Goal: Task Accomplishment & Management: Use online tool/utility

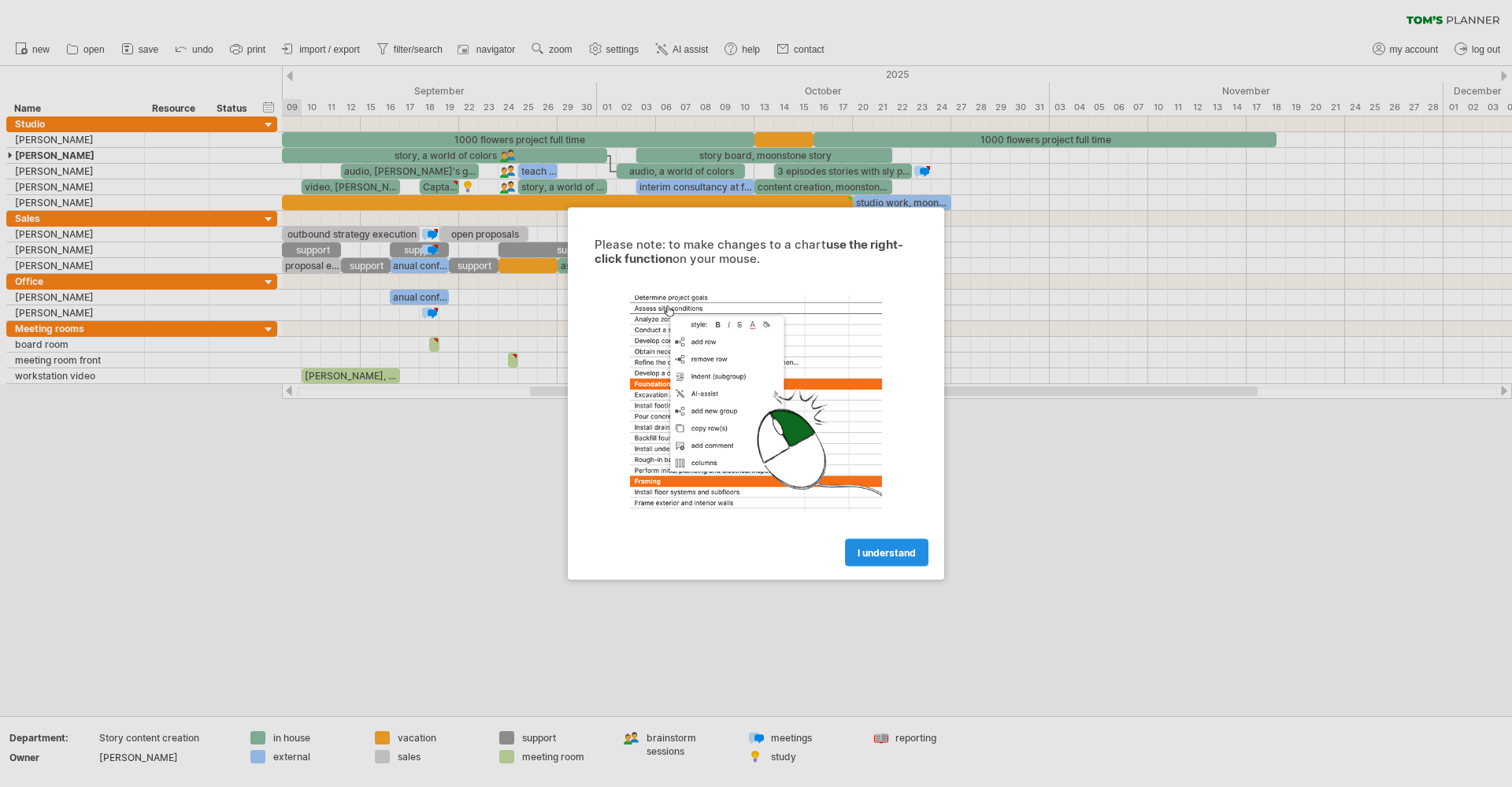
click at [892, 545] on link "I understand" at bounding box center [886, 553] width 83 height 28
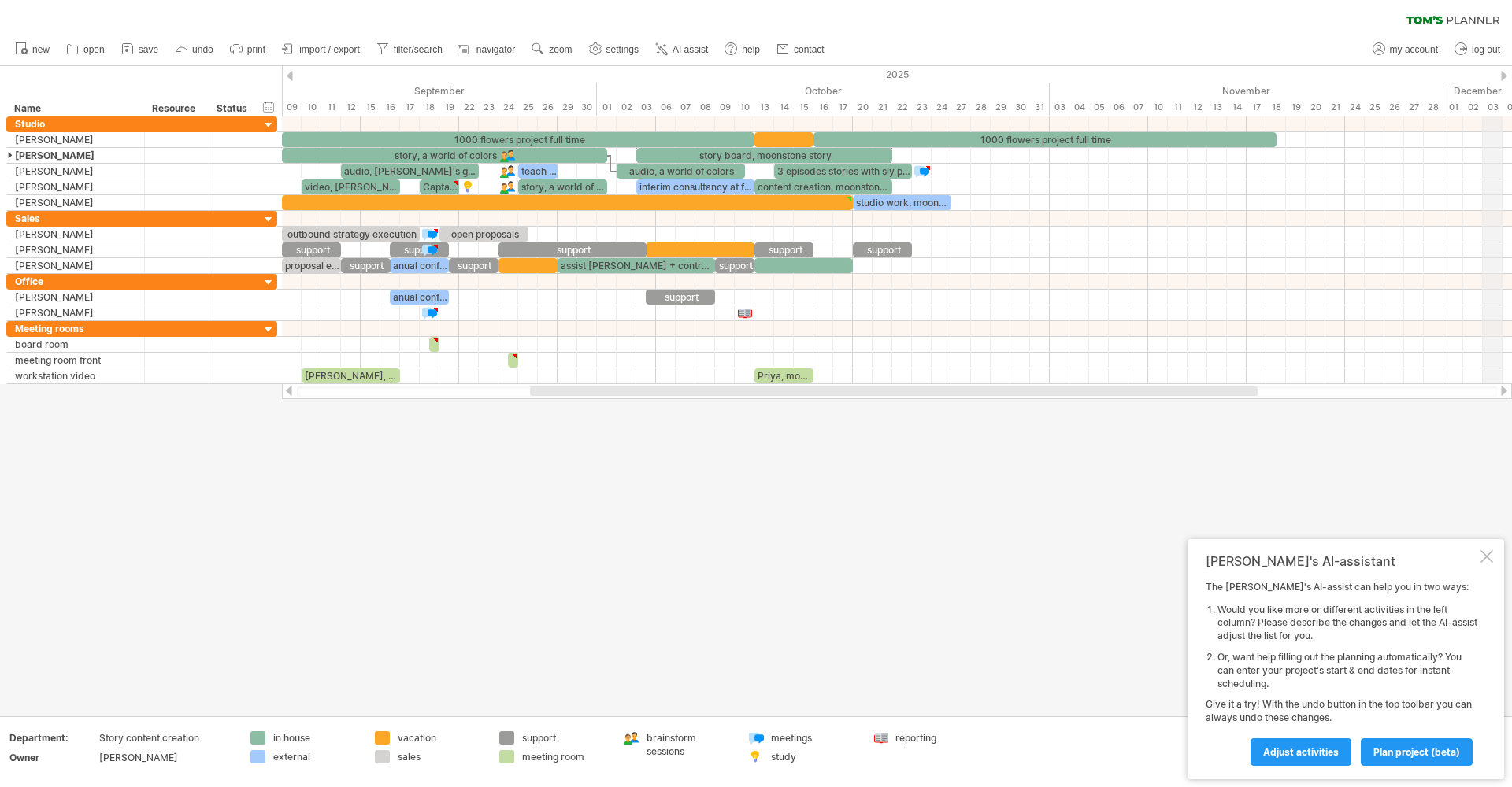
click at [1497, 74] on div "2025" at bounding box center [331, 74] width 3131 height 17
click at [102, 122] on div "Studio" at bounding box center [75, 124] width 121 height 15
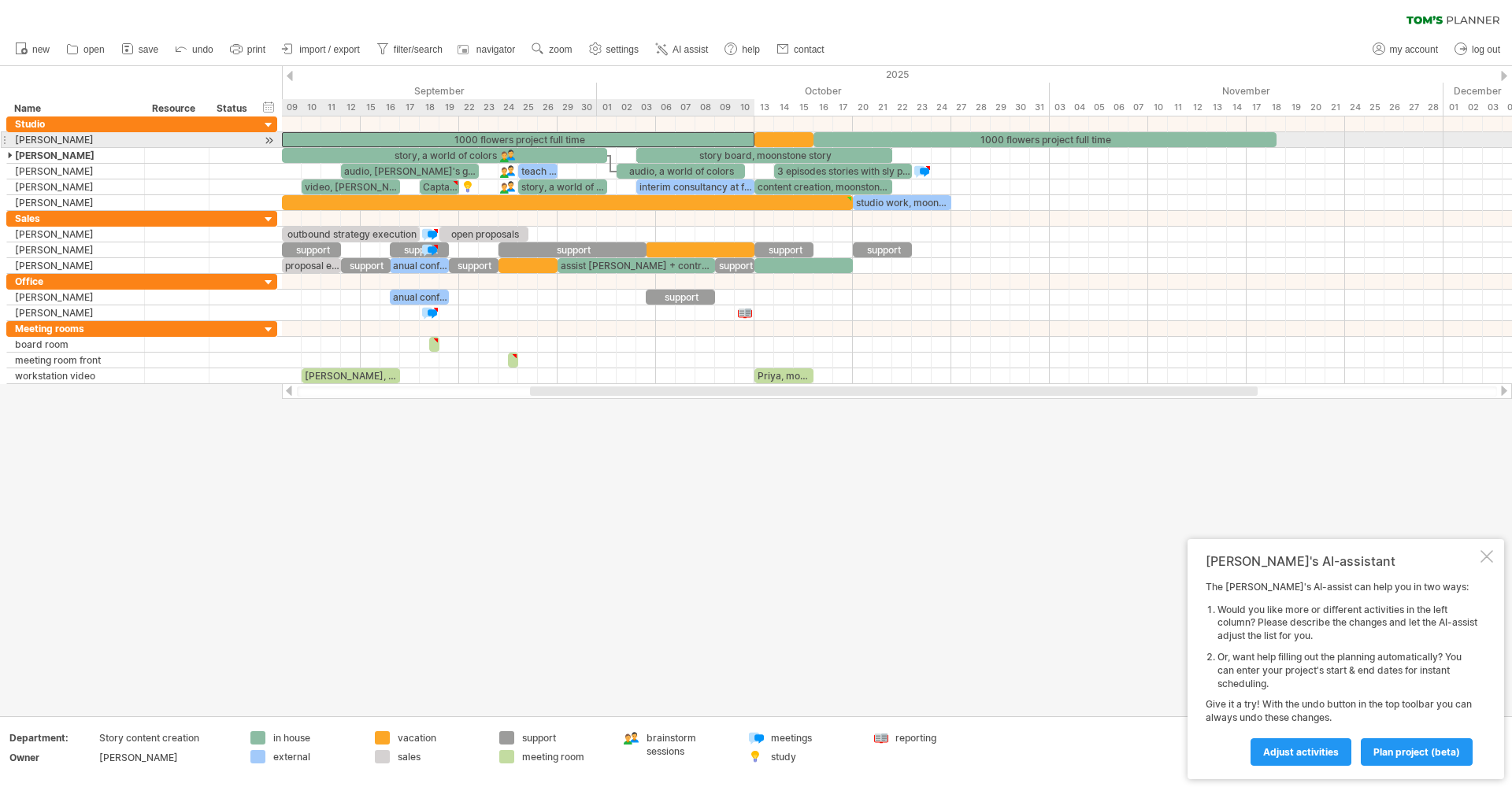
click at [312, 142] on div "1000 flowers project full time" at bounding box center [518, 139] width 473 height 15
click at [312, 142] on div "**********" at bounding box center [518, 139] width 473 height 15
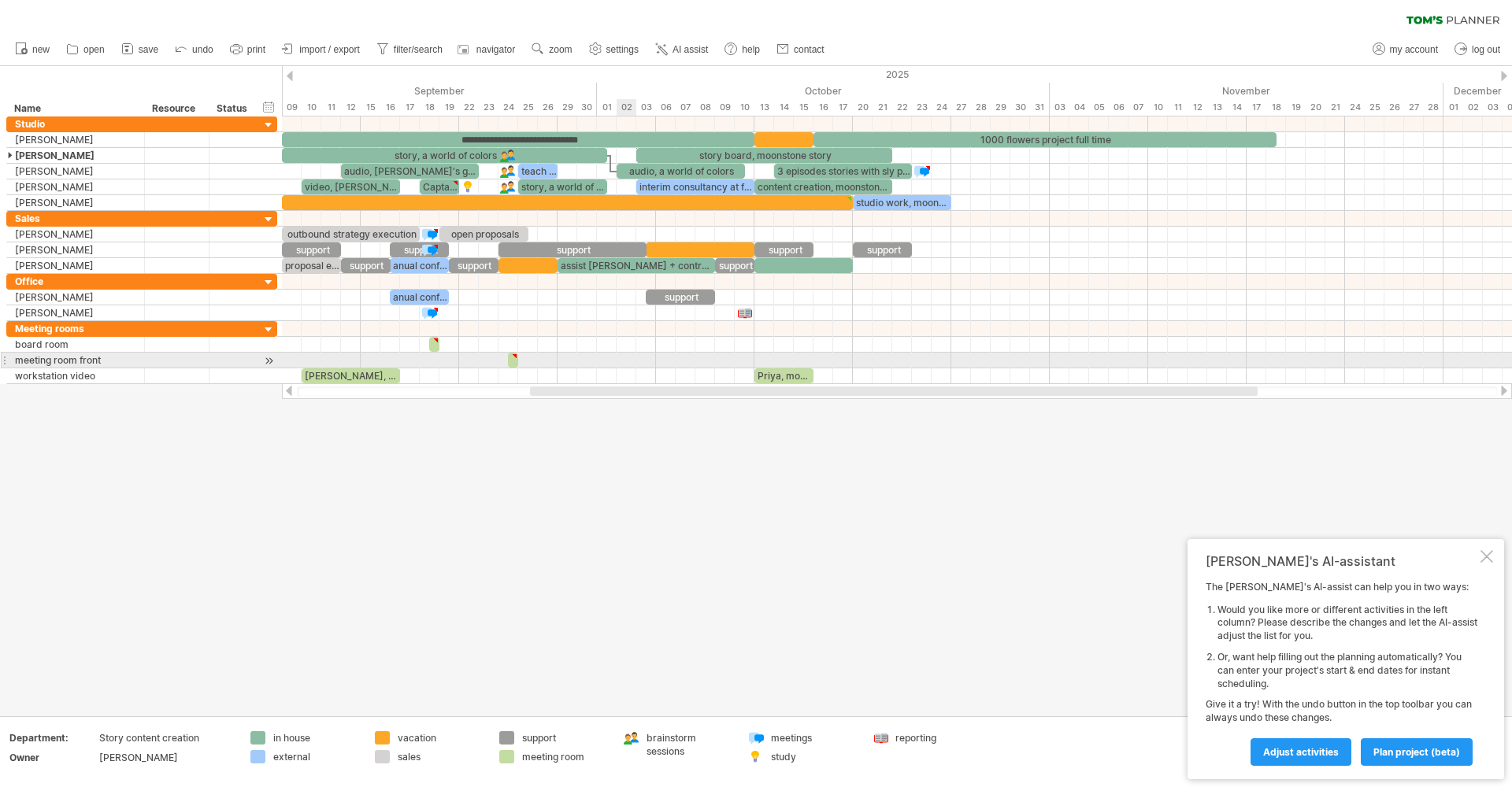
click at [631, 356] on div at bounding box center [896, 361] width 1230 height 16
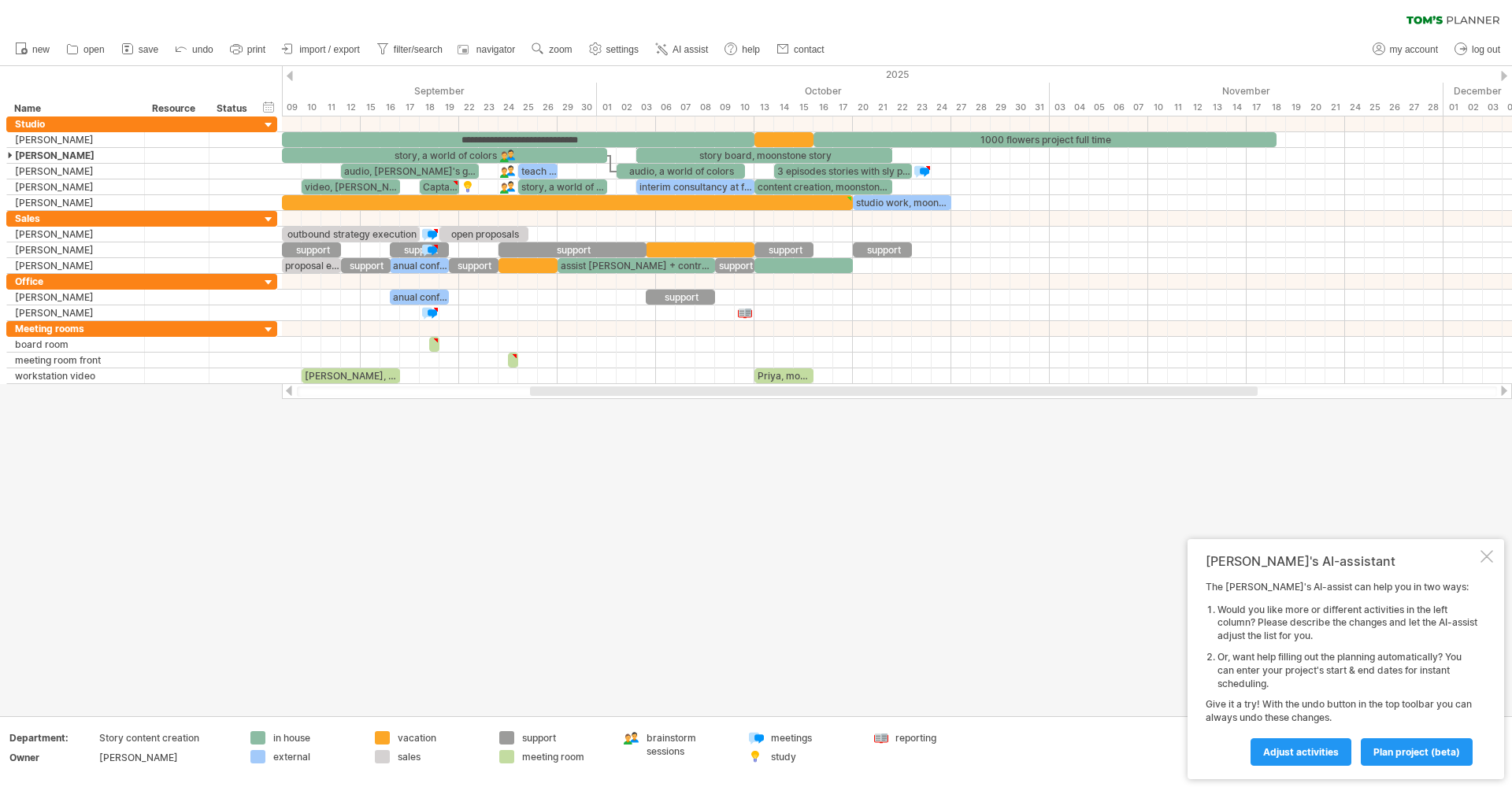
click at [608, 439] on div at bounding box center [756, 392] width 1512 height 650
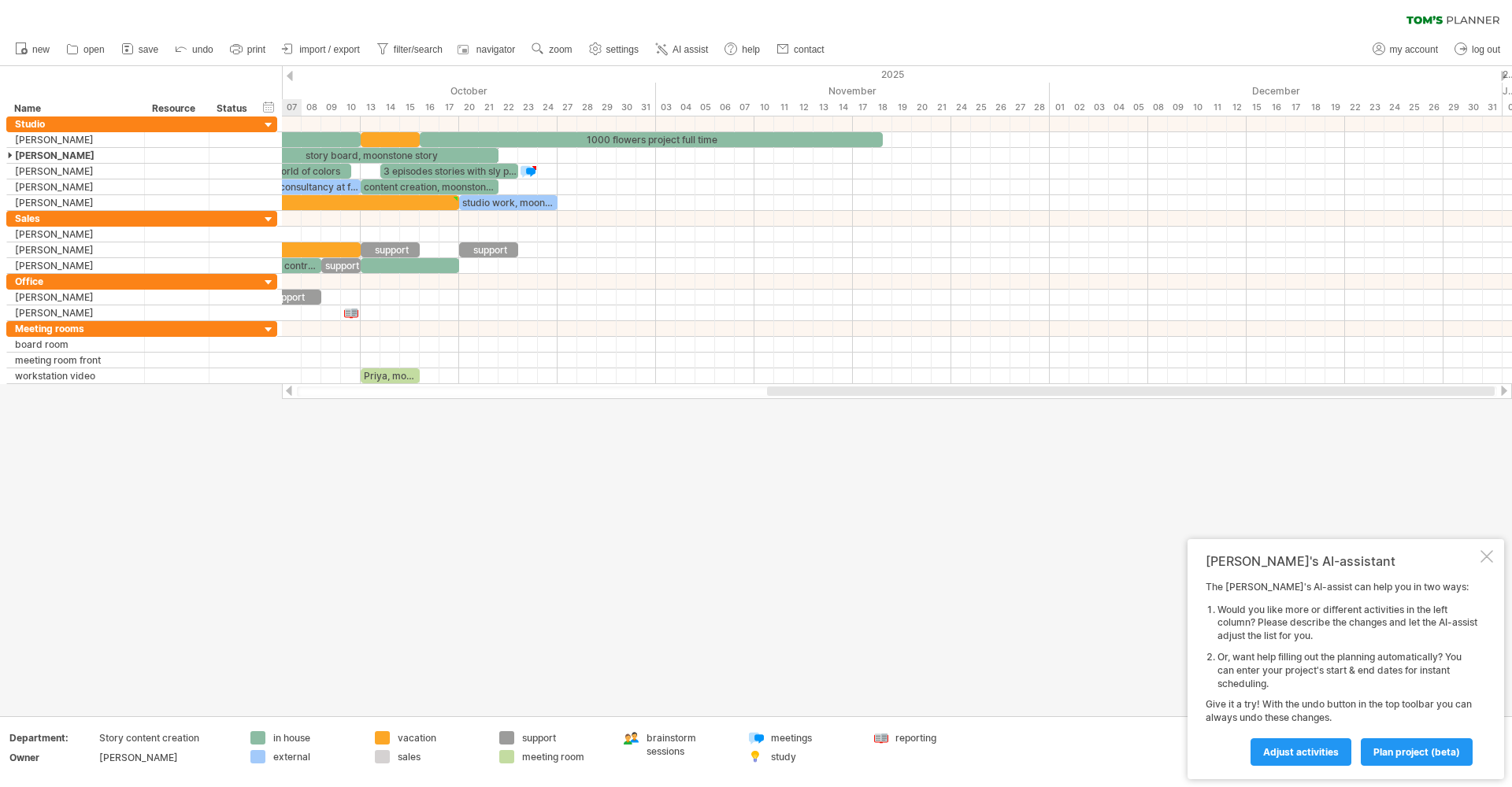
drag, startPoint x: 722, startPoint y: 389, endPoint x: 959, endPoint y: 400, distance: 237.3
click at [959, 400] on div "Trying to reach [DOMAIN_NAME] Connected again... 0% clear filter new" at bounding box center [756, 394] width 1512 height 787
click at [337, 48] on span "import / export" at bounding box center [329, 49] width 60 height 11
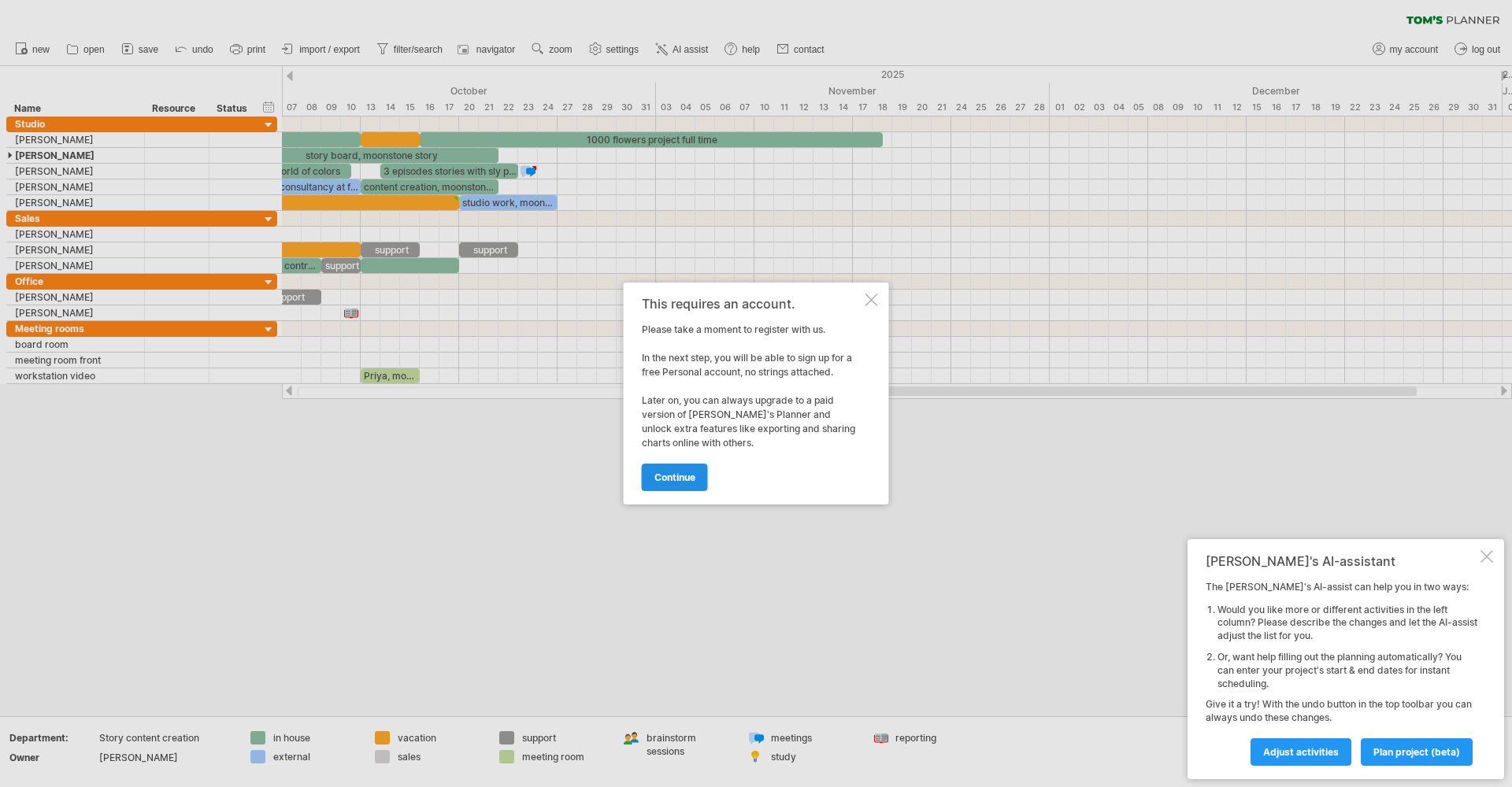
click at [685, 479] on span "continue" at bounding box center [674, 478] width 41 height 12
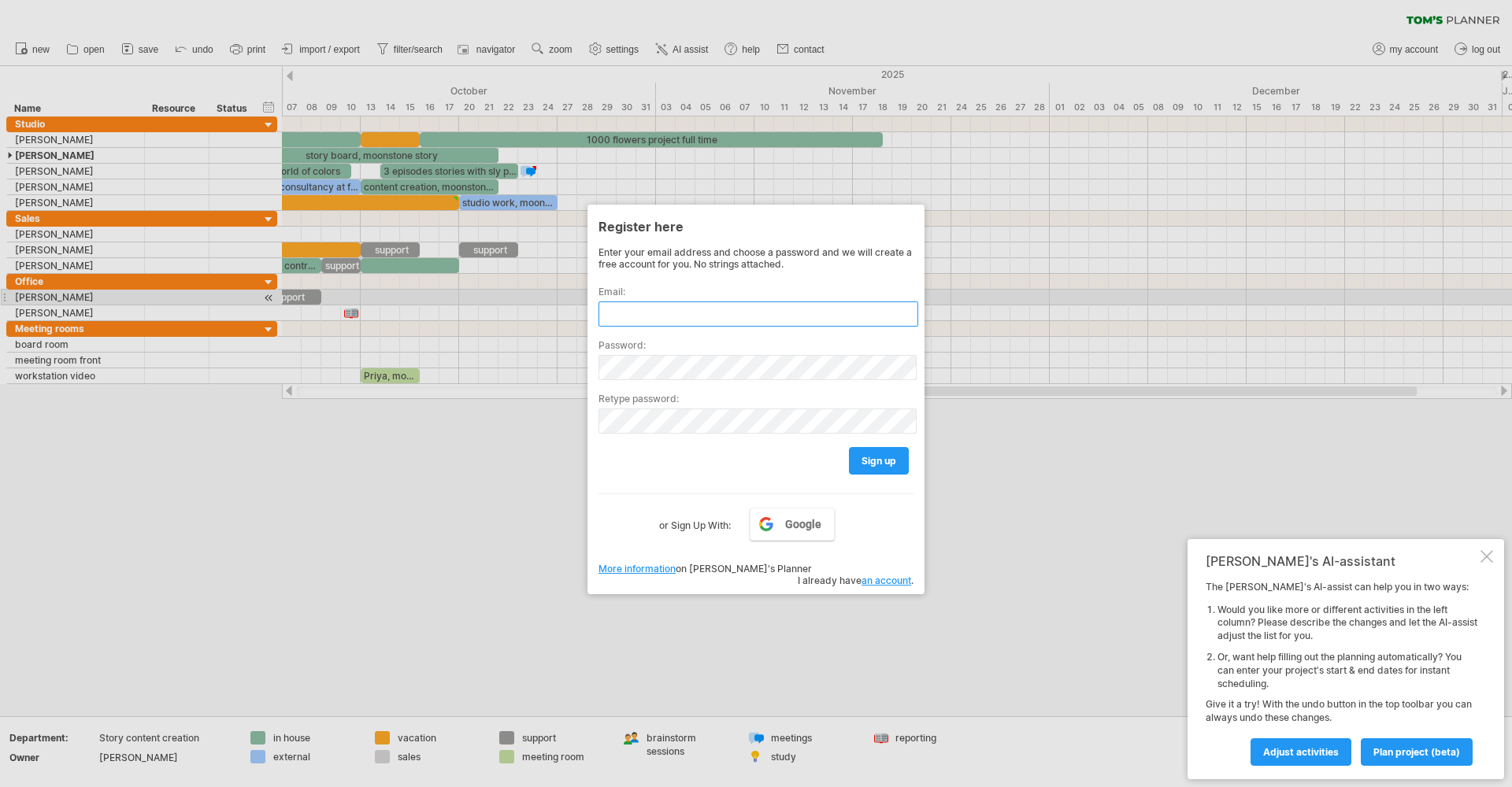
click at [743, 302] on input "text" at bounding box center [758, 313] width 320 height 25
type input "**********"
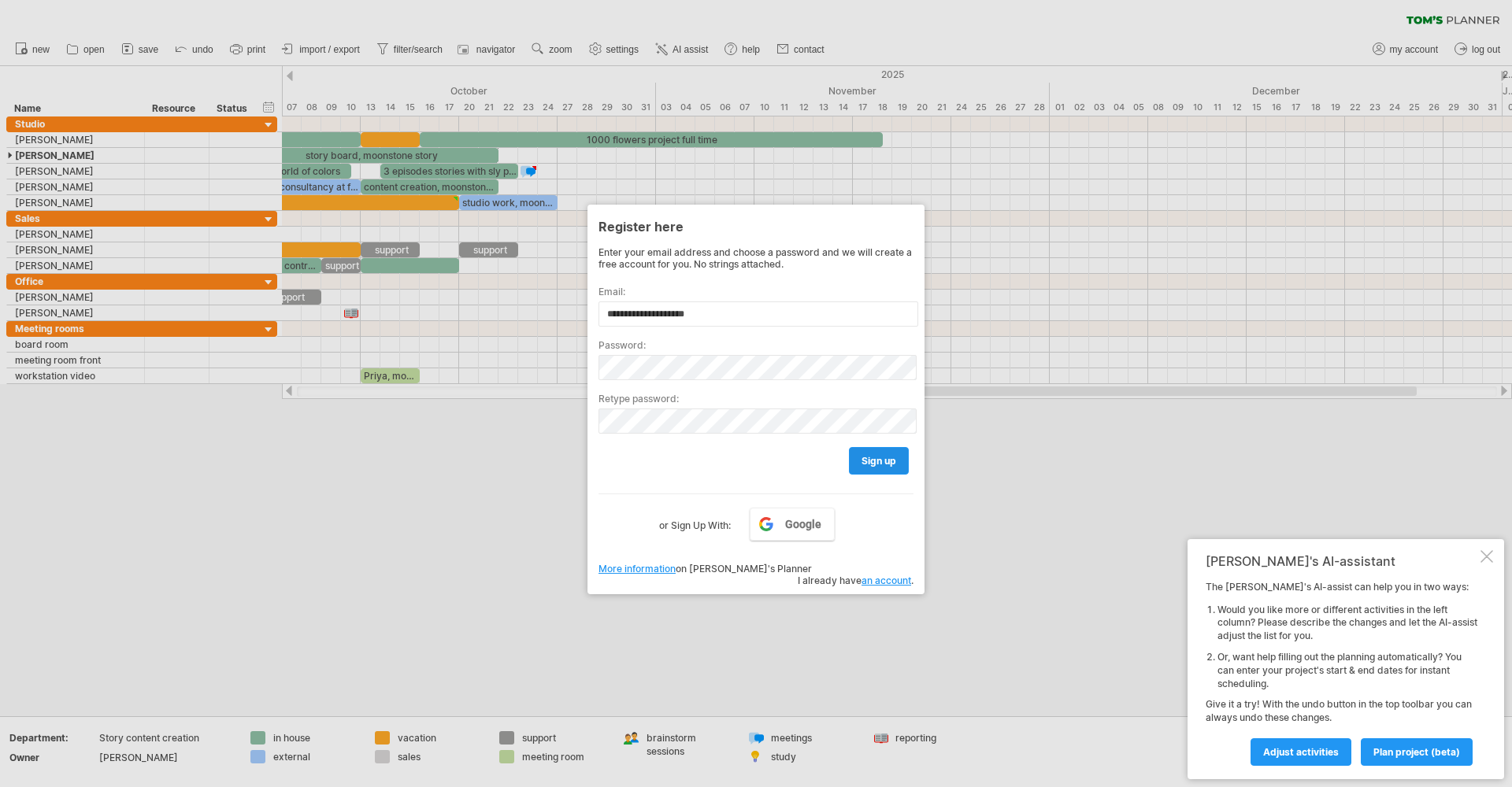
click at [899, 461] on link "sign up" at bounding box center [878, 461] width 59 height 28
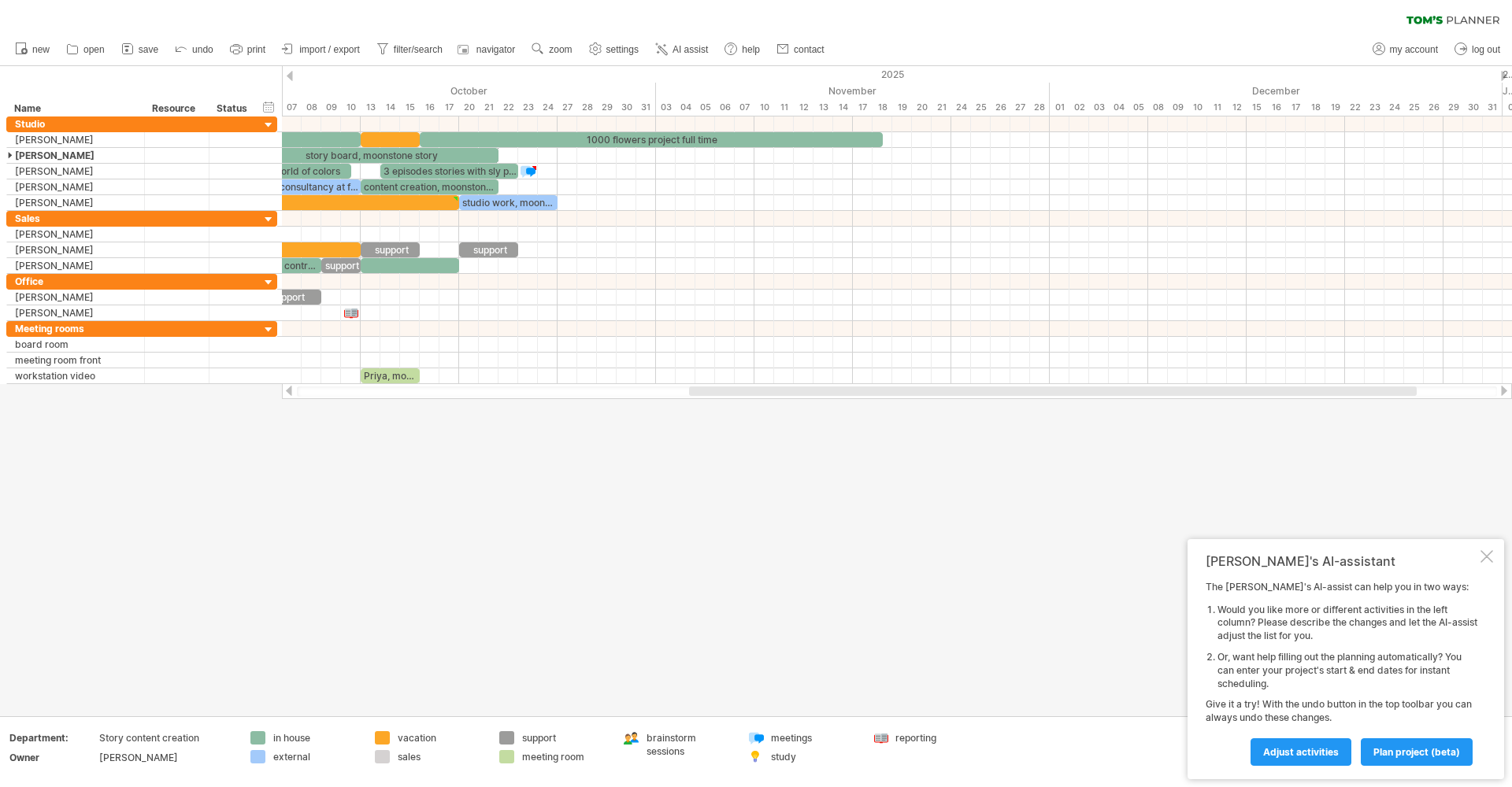
click at [1485, 558] on div at bounding box center [1486, 556] width 13 height 13
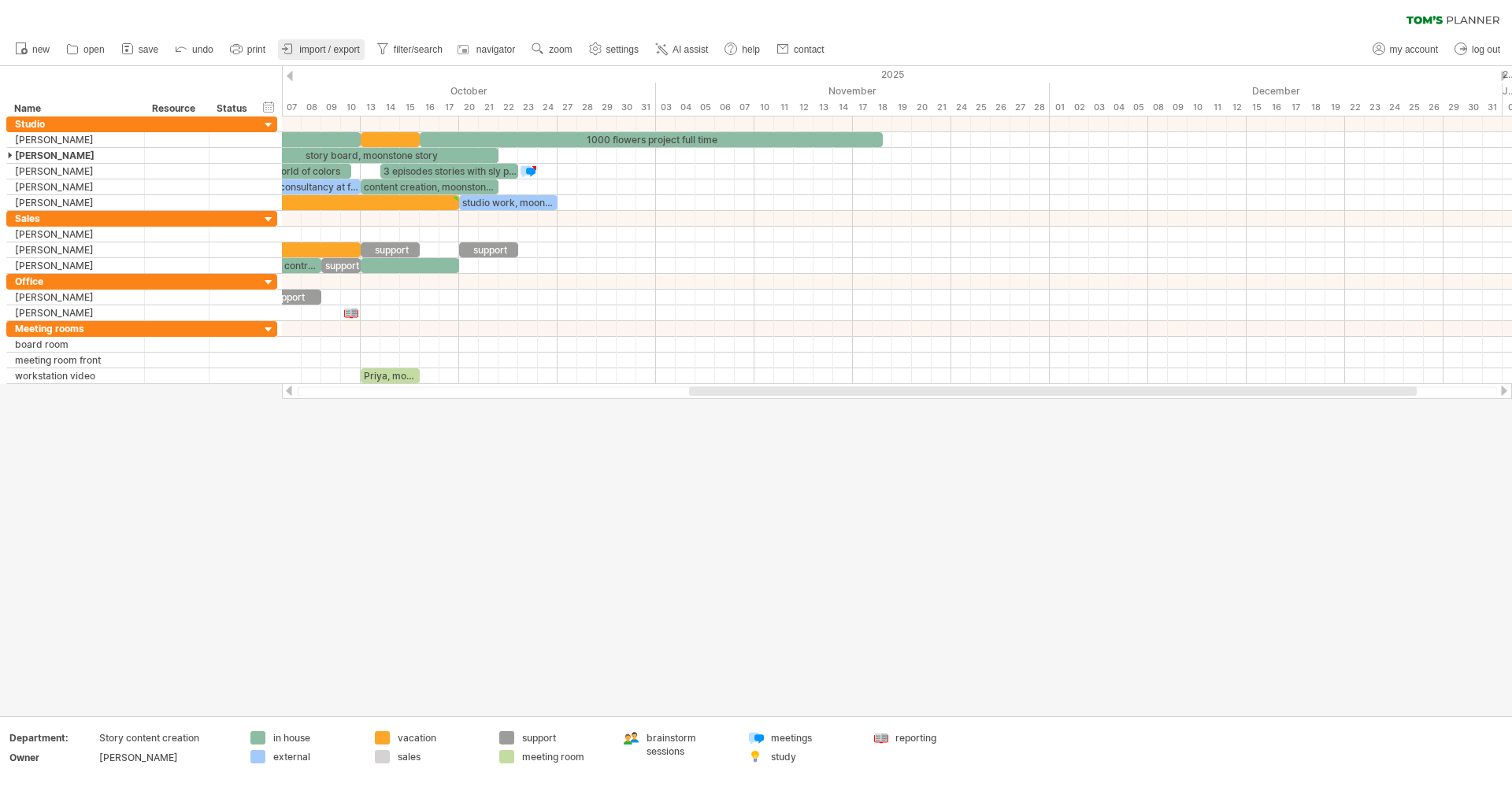
click at [329, 54] on span "import / export" at bounding box center [329, 49] width 60 height 11
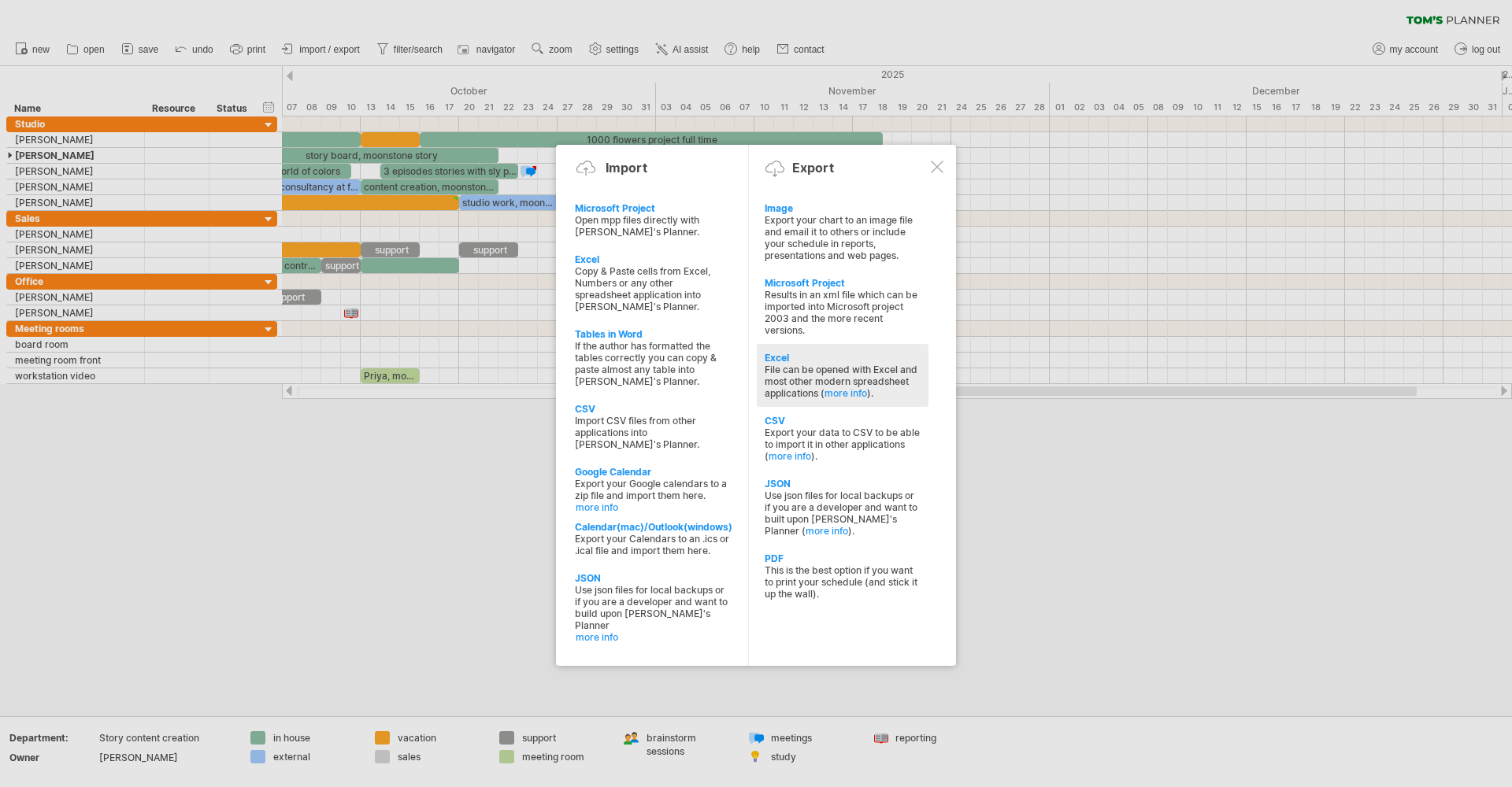
click at [791, 377] on div "File can be opened with Excel and most other modern spreadsheet applications ( …" at bounding box center [842, 382] width 156 height 36
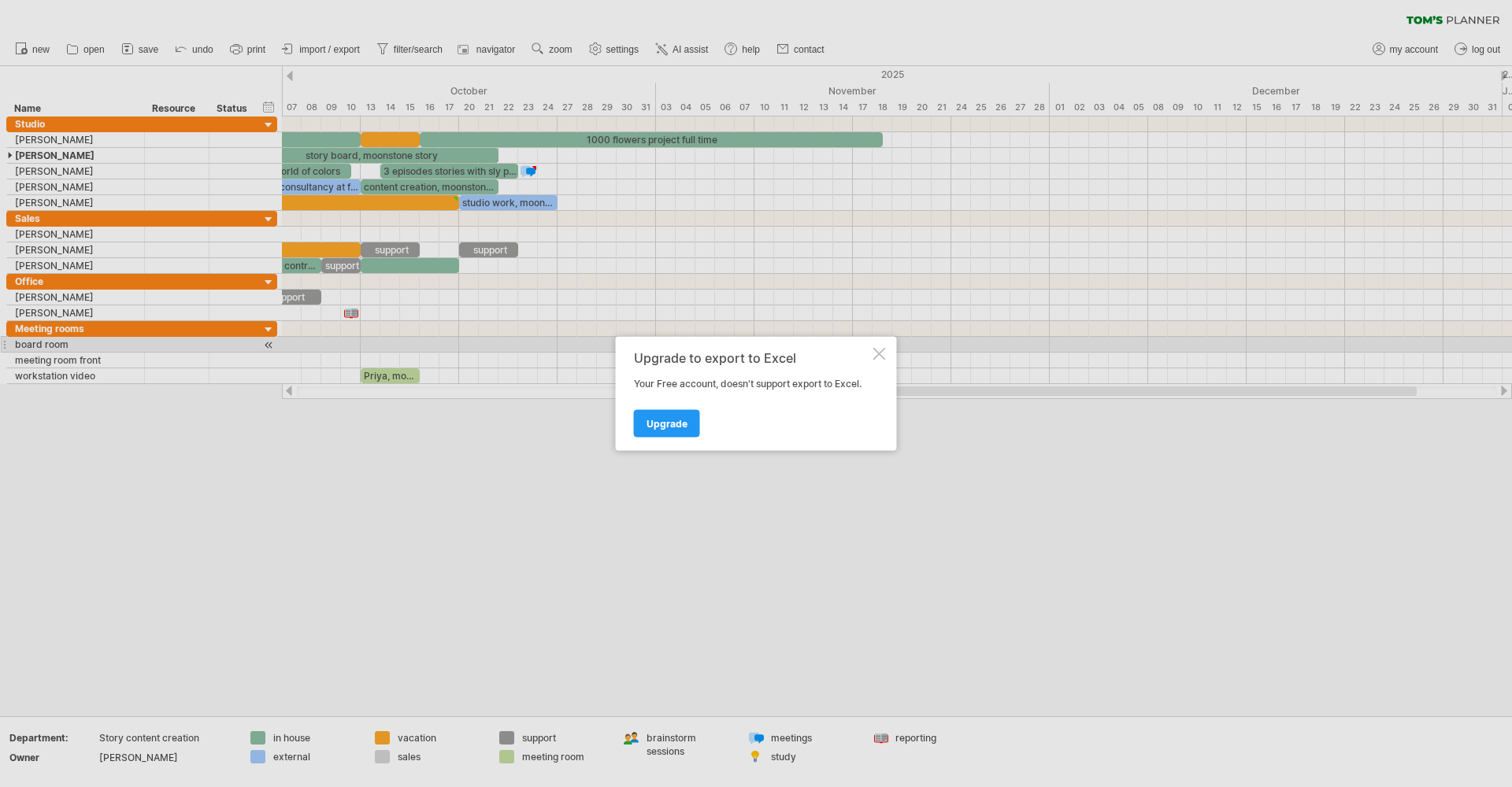
click at [876, 353] on div at bounding box center [879, 354] width 13 height 13
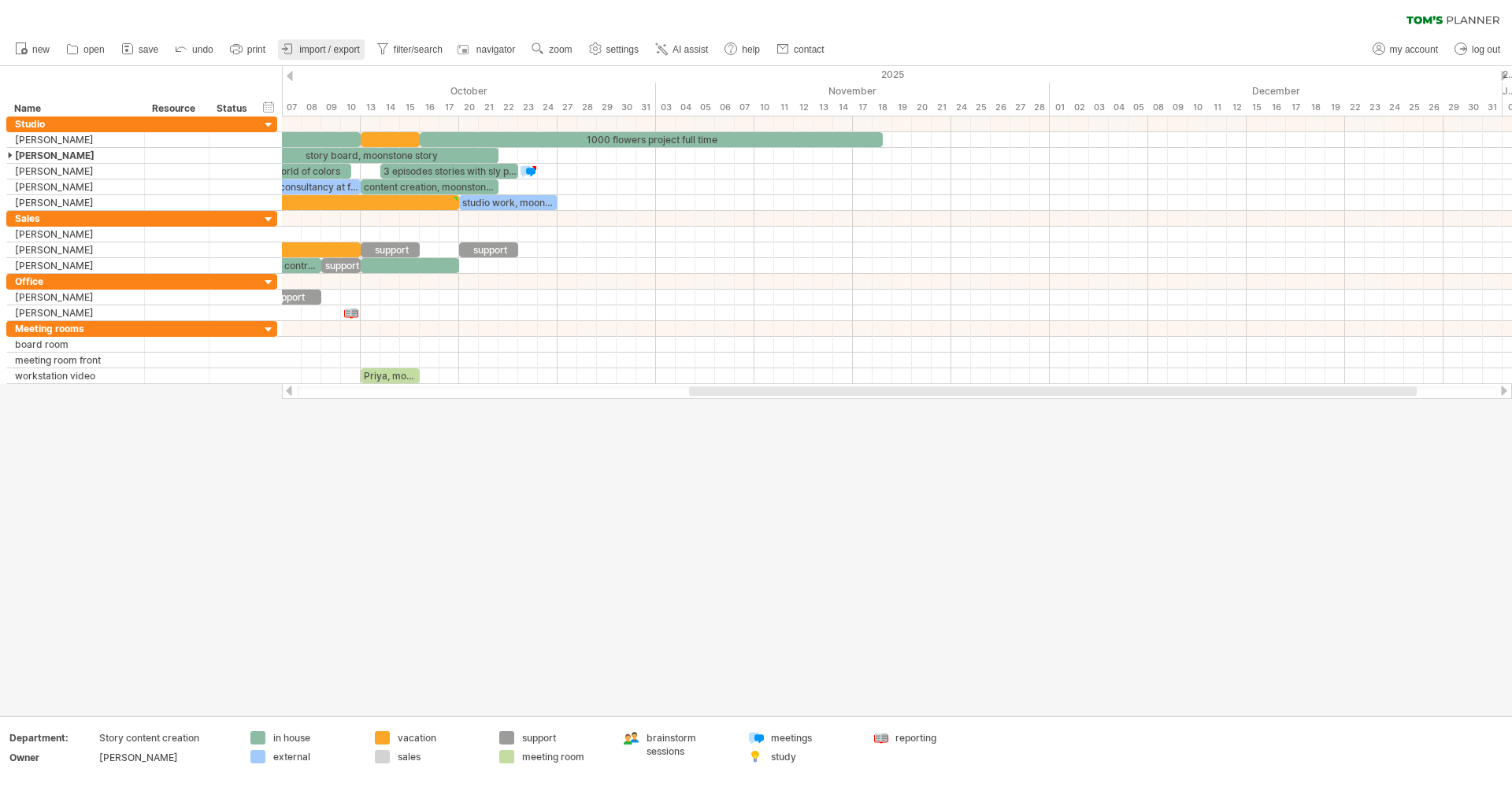
click at [350, 48] on span "import / export" at bounding box center [329, 49] width 60 height 11
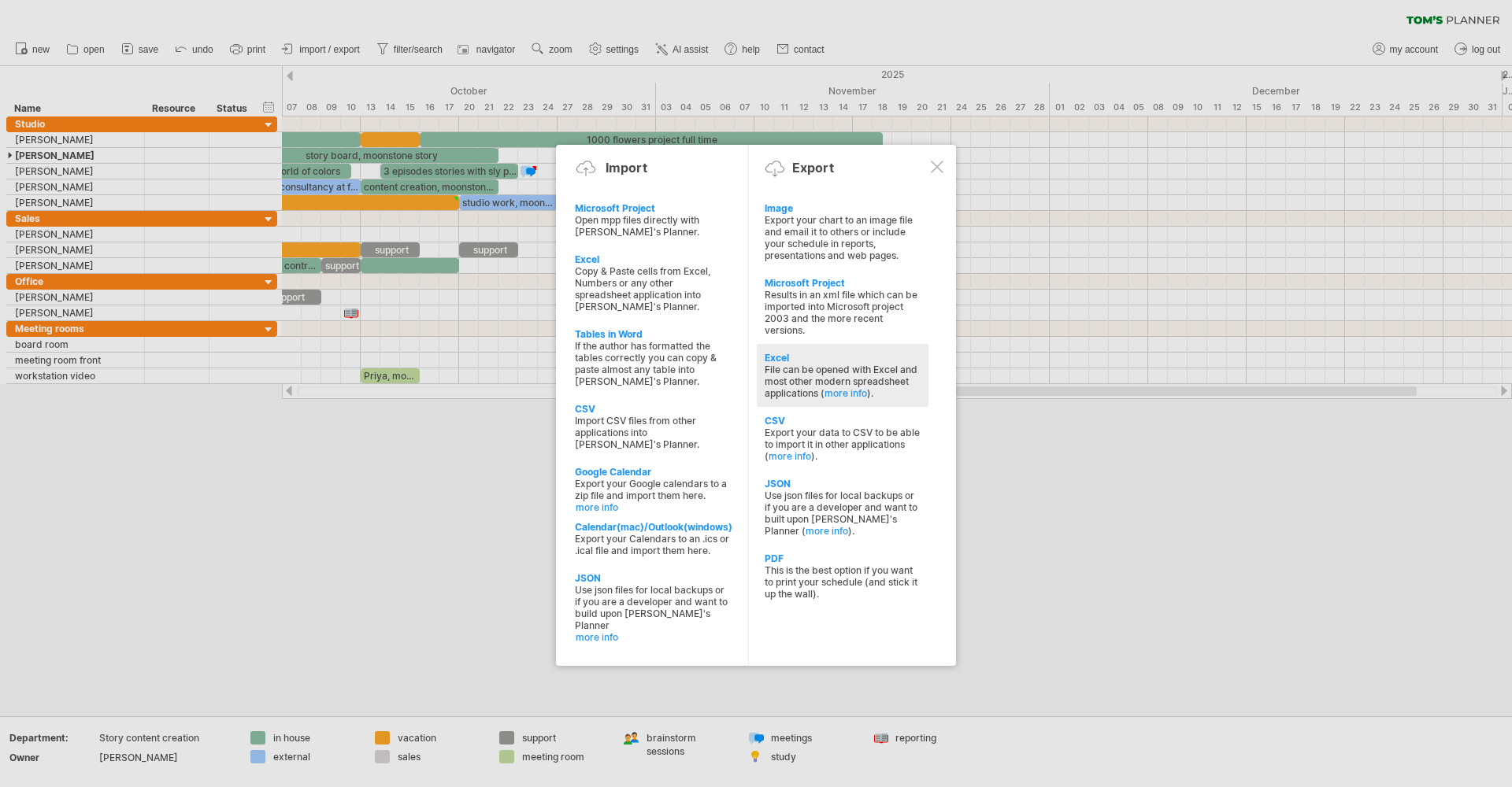
click at [810, 368] on div "File can be opened with Excel and most other modern spreadsheet applications ( …" at bounding box center [842, 382] width 156 height 36
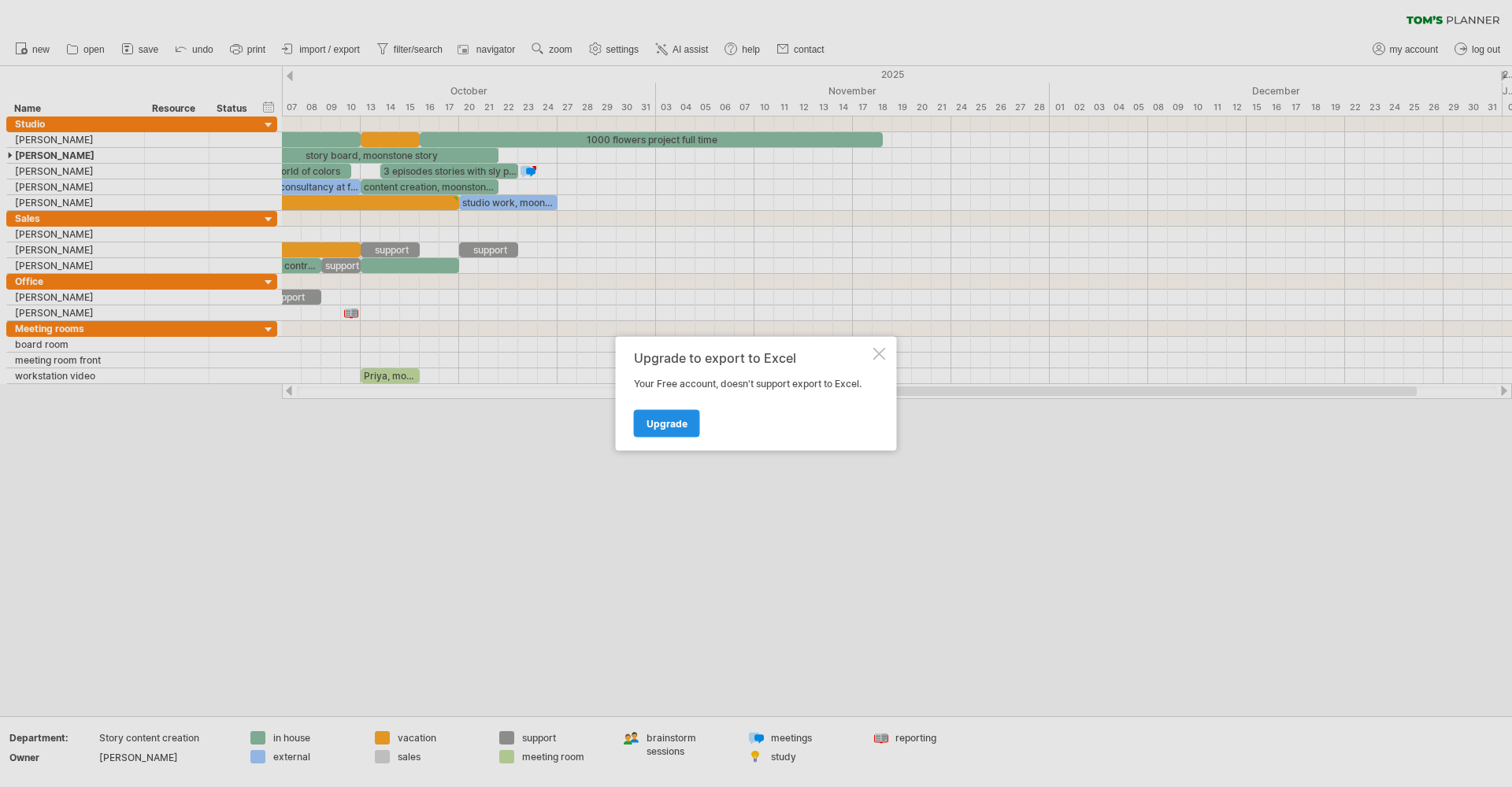
click at [653, 425] on span "Upgrade" at bounding box center [666, 424] width 41 height 12
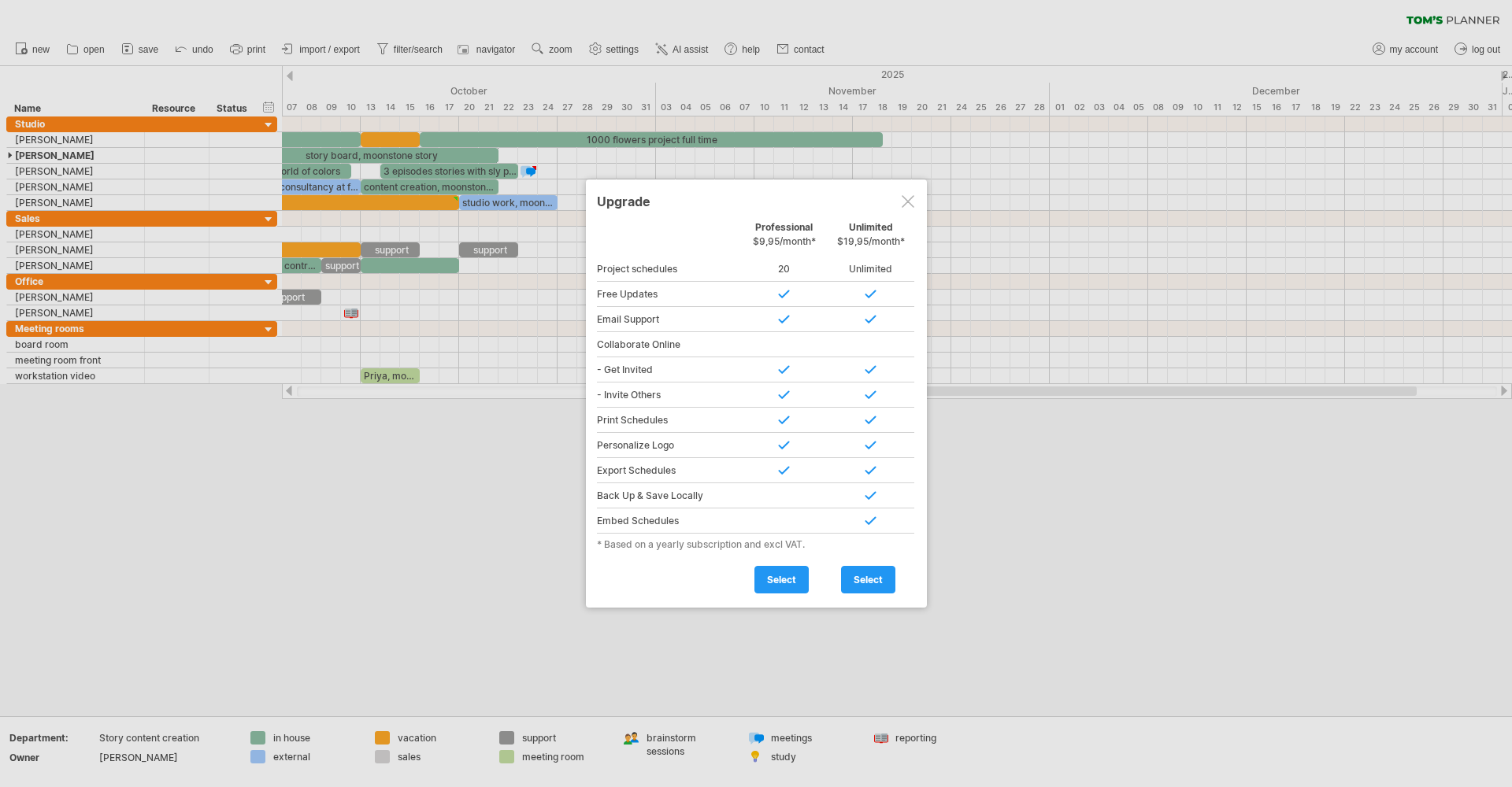
click at [908, 204] on div at bounding box center [908, 201] width 13 height 13
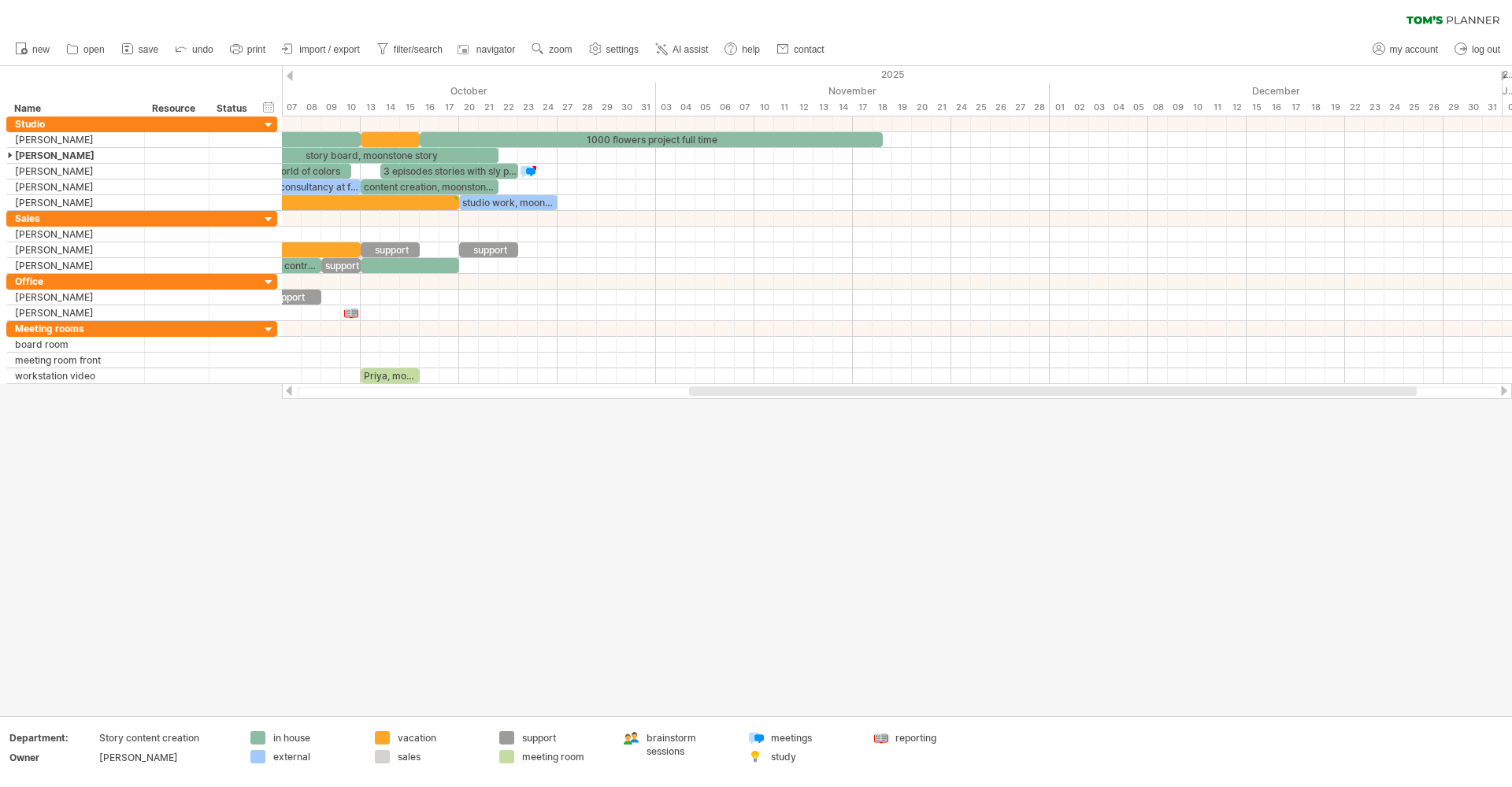
click at [846, 506] on div at bounding box center [756, 392] width 1512 height 650
click at [1112, 2] on div "clear filter reapply filter" at bounding box center [756, 16] width 1512 height 33
